Goal: Find specific page/section: Find specific page/section

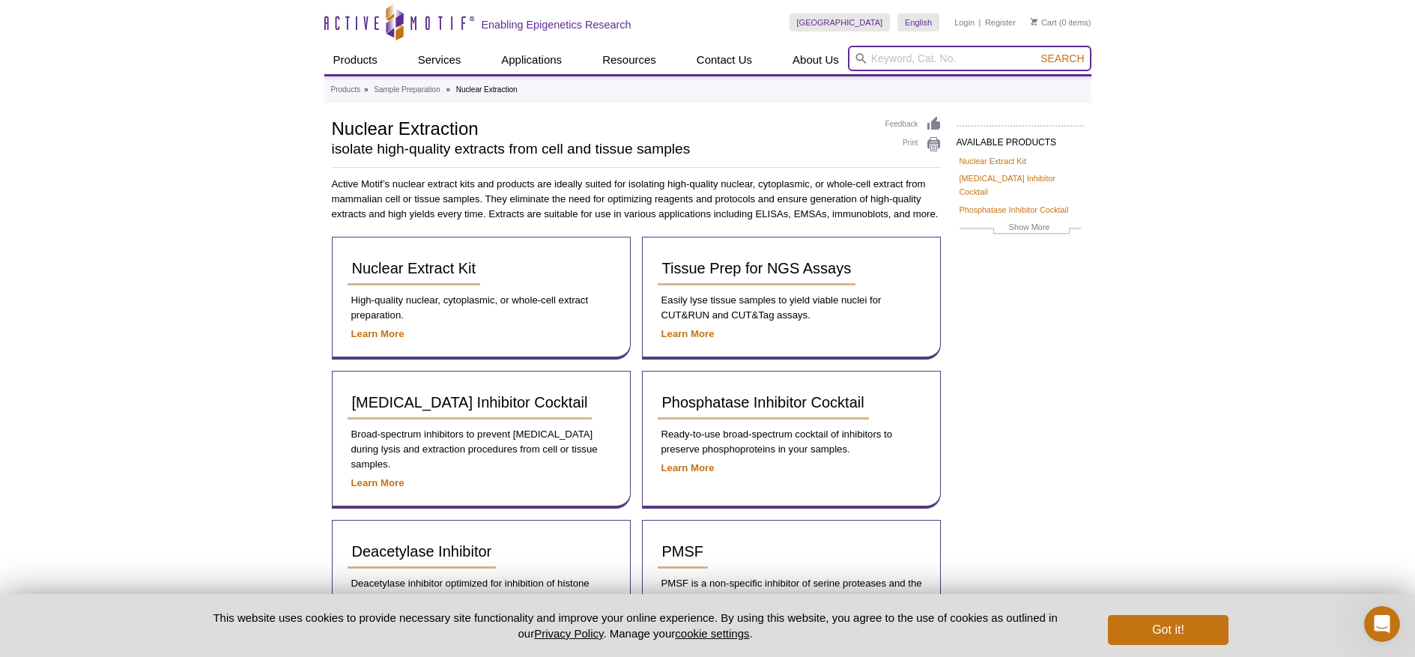
paste input "55025"
type input "55025"
click at [1062, 58] on span "Search" at bounding box center [1061, 58] width 43 height 12
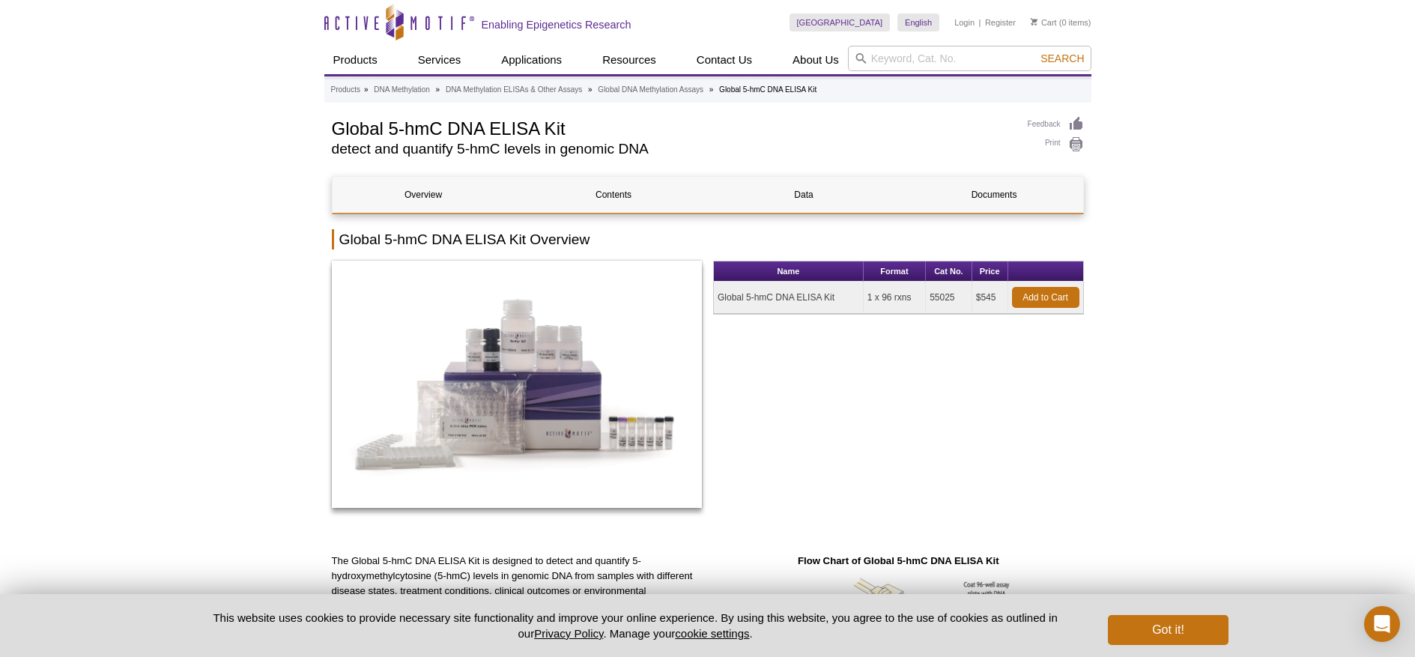
drag, startPoint x: 906, startPoint y: 64, endPoint x: 1207, endPoint y: 115, distance: 305.2
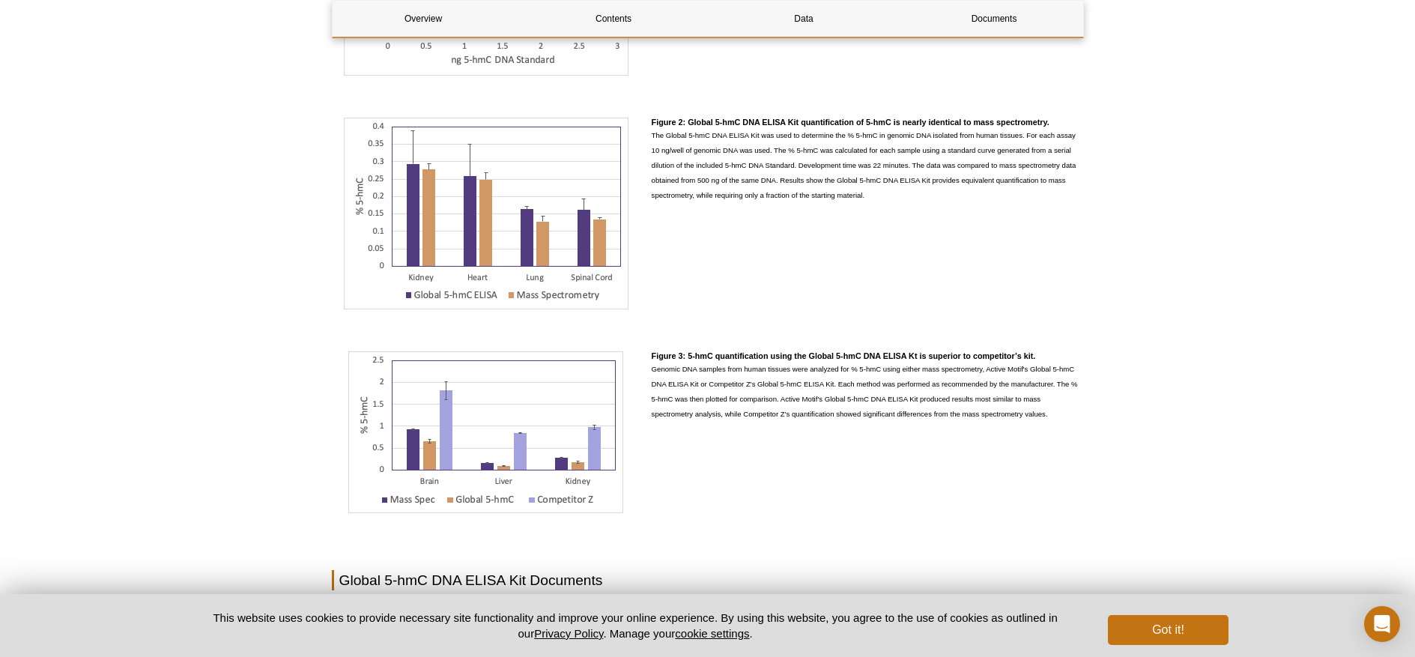
scroll to position [1947, 0]
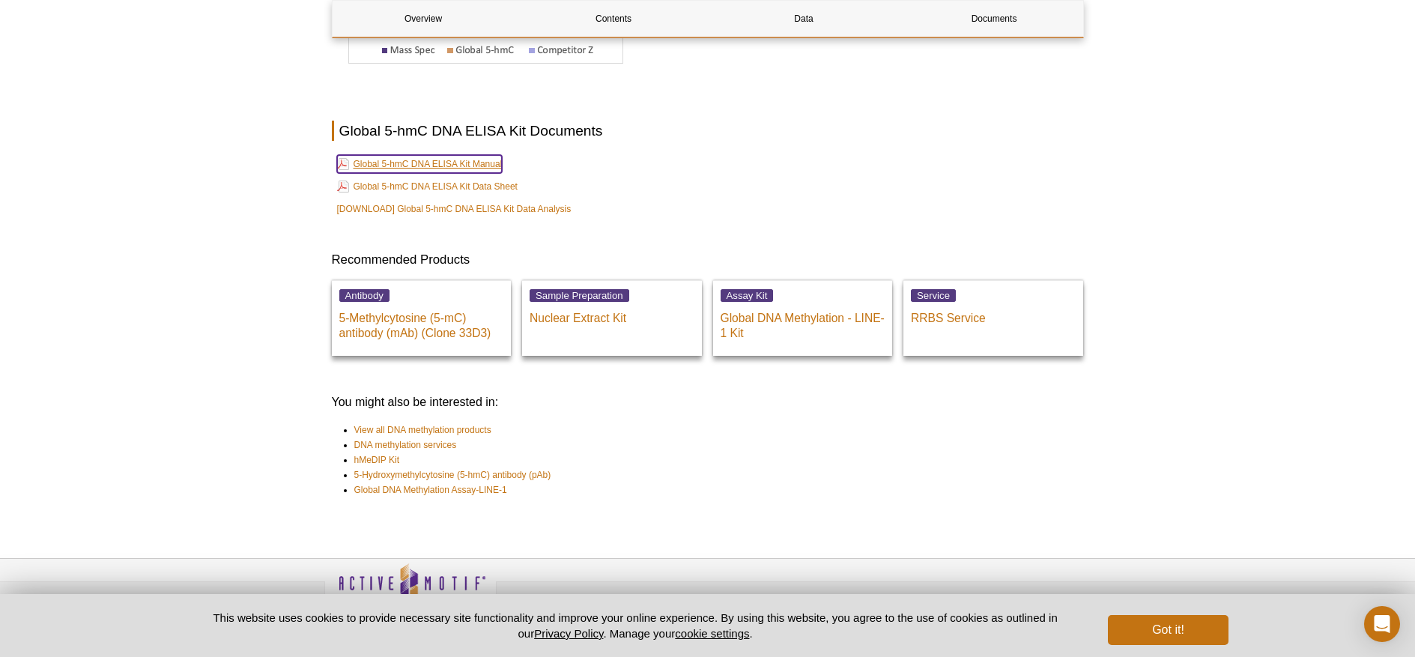
click at [442, 165] on link "Global 5-hmC DNA ELISA Kit Manual" at bounding box center [420, 164] width 166 height 18
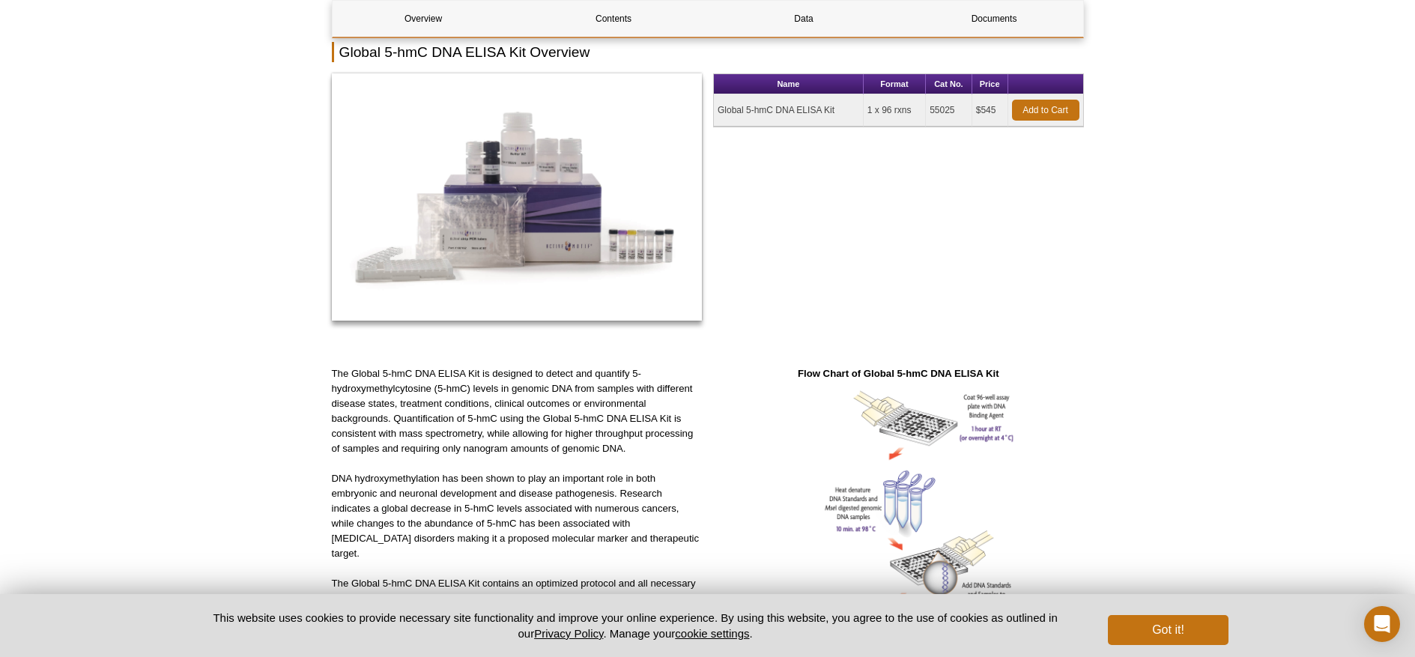
scroll to position [449, 0]
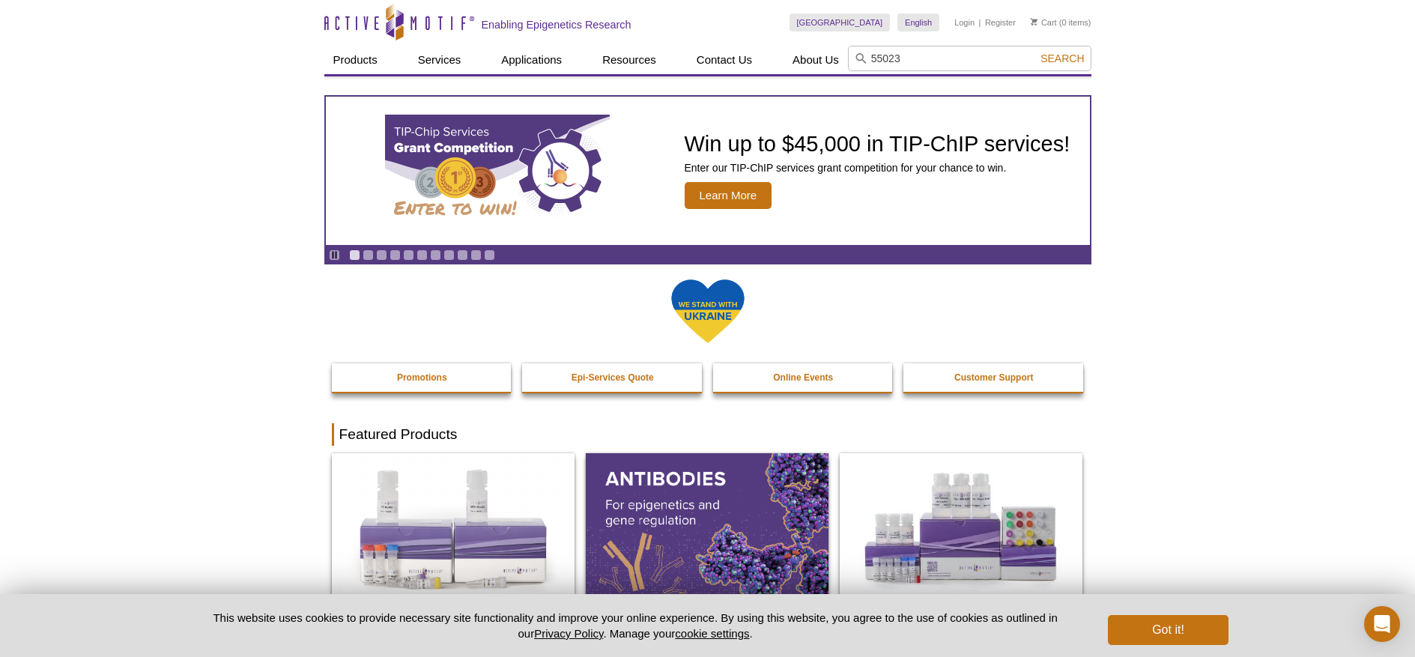
click at [977, 61] on input "55023" at bounding box center [969, 58] width 243 height 25
type input "55023"
click at [1078, 58] on span "Search" at bounding box center [1061, 58] width 43 height 12
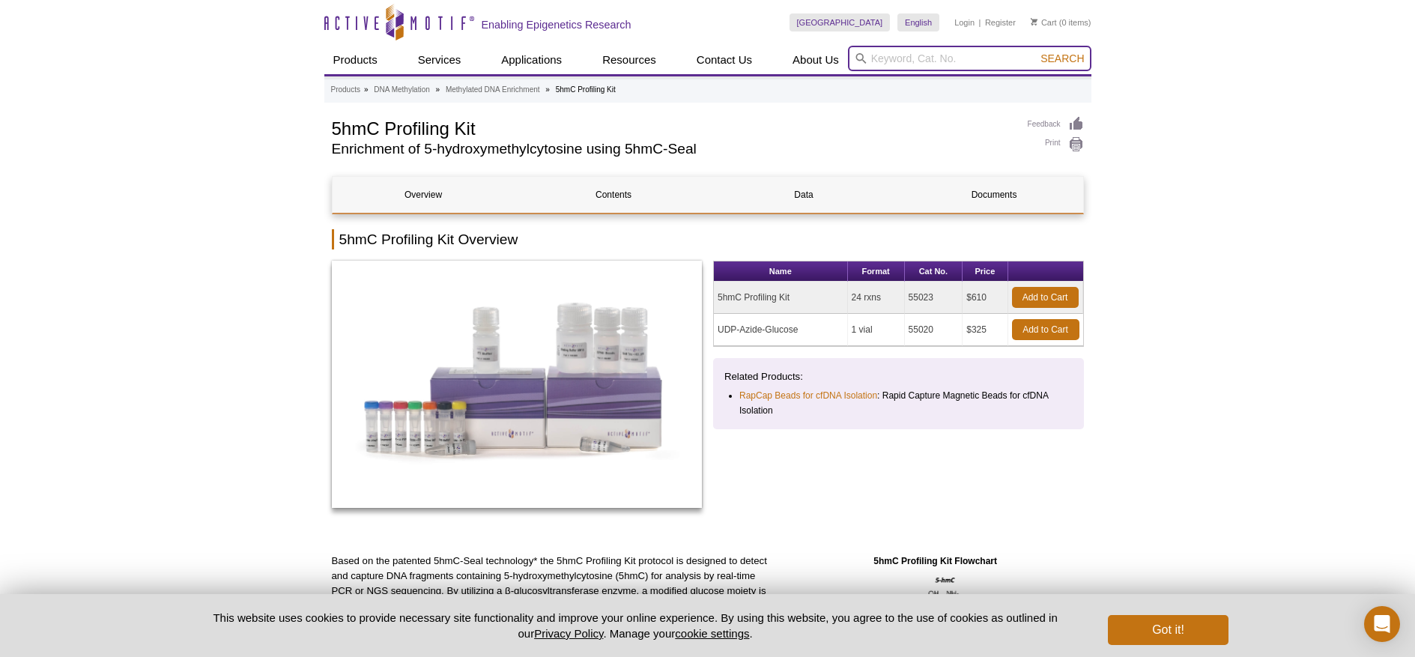
paste input "55009"
click at [911, 82] on li "55009 – MeDIP" at bounding box center [885, 82] width 73 height 21
type input "55009 – MeDIP"
